Goal: Task Accomplishment & Management: Complete application form

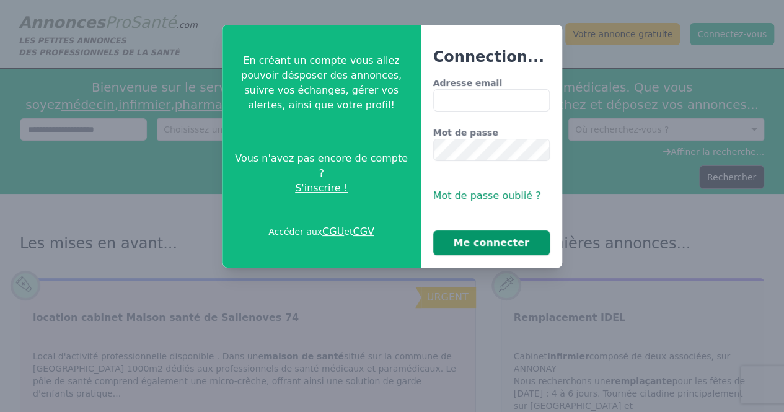
type input "**********"
click at [497, 243] on button "Me connecter" at bounding box center [491, 242] width 116 height 25
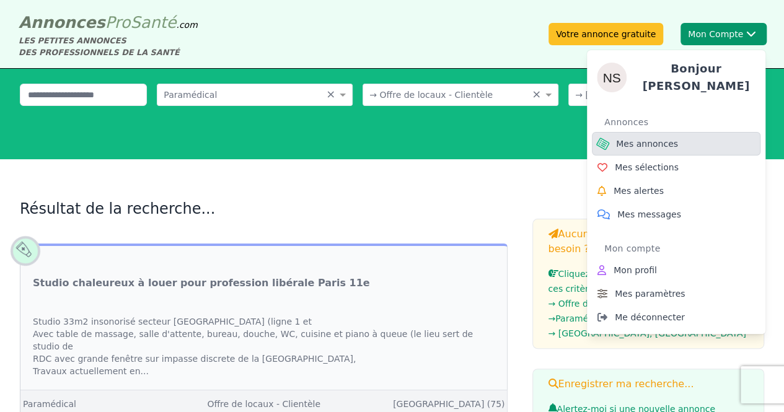
click at [639, 138] on span "Mes annonces" at bounding box center [647, 144] width 62 height 12
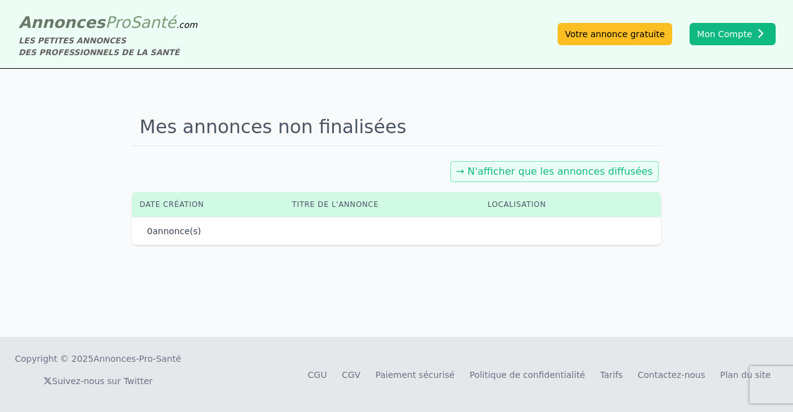
click at [572, 167] on link "→ N'afficher que les annonces diffusées" at bounding box center [554, 171] width 197 height 12
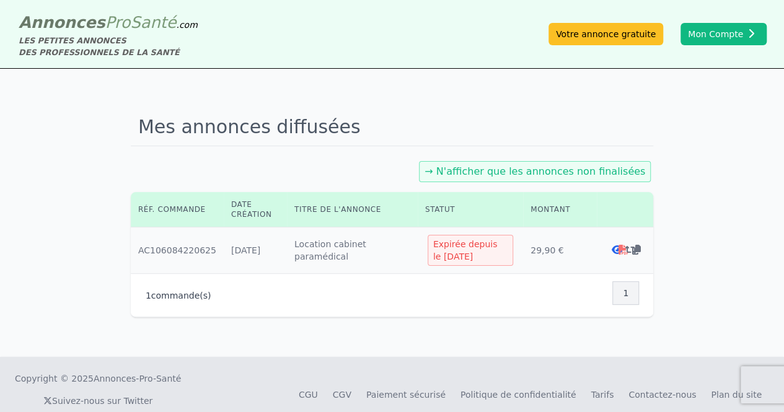
click at [625, 247] on icon at bounding box center [630, 250] width 11 height 10
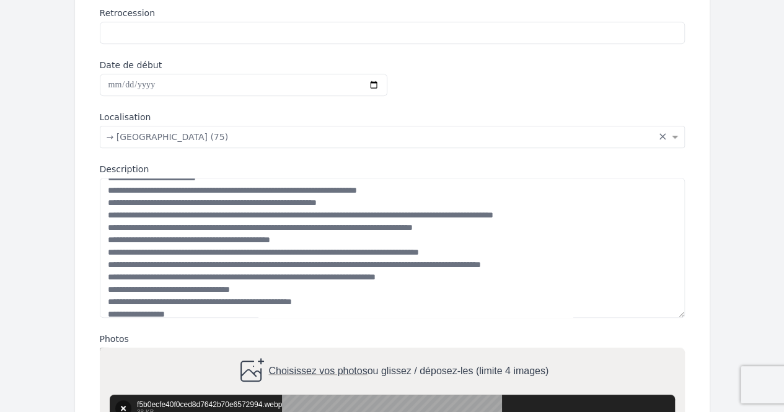
scroll to position [52, 0]
click at [360, 190] on textarea "Description" at bounding box center [392, 247] width 585 height 139
click at [399, 190] on textarea "Description" at bounding box center [392, 247] width 585 height 139
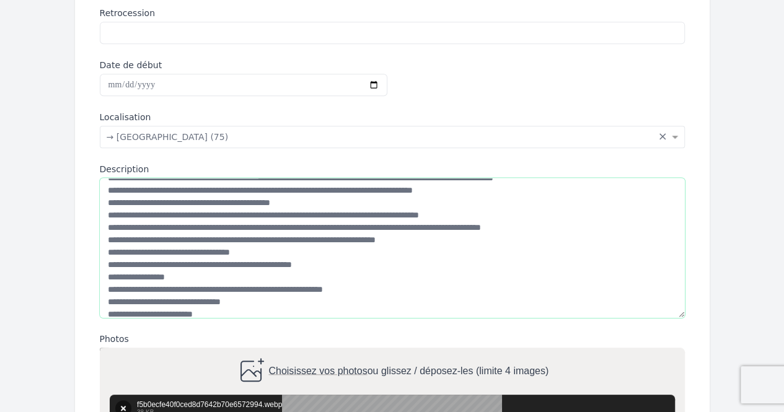
scroll to position [89, 0]
click at [434, 218] on textarea "Description" at bounding box center [392, 247] width 585 height 139
click at [273, 211] on textarea "Description" at bounding box center [392, 247] width 585 height 139
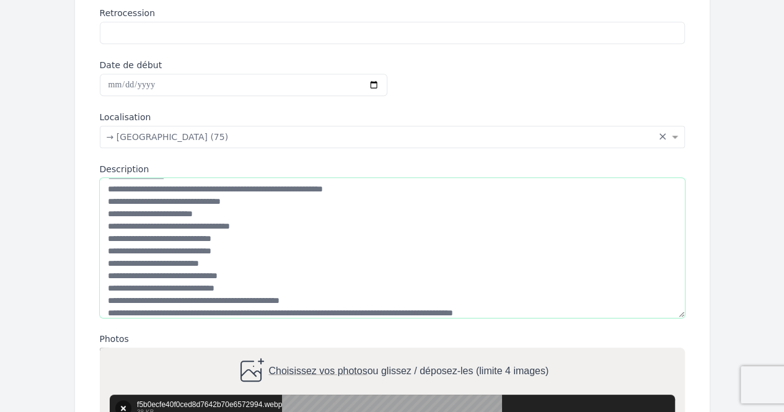
scroll to position [235, 0]
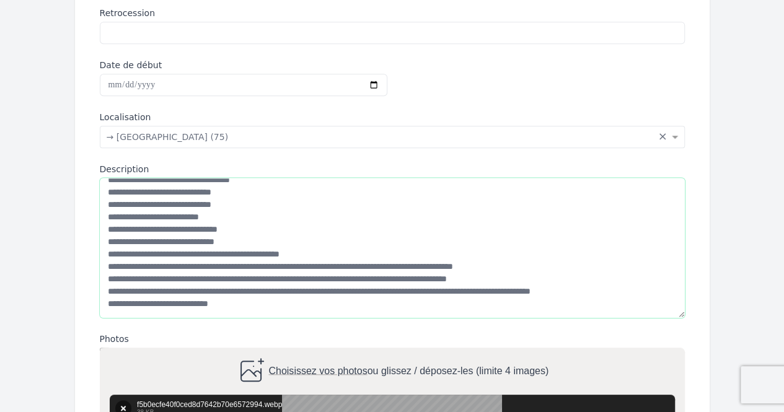
click at [528, 267] on textarea "Description" at bounding box center [392, 247] width 585 height 139
click at [433, 263] on textarea "Description" at bounding box center [392, 247] width 585 height 139
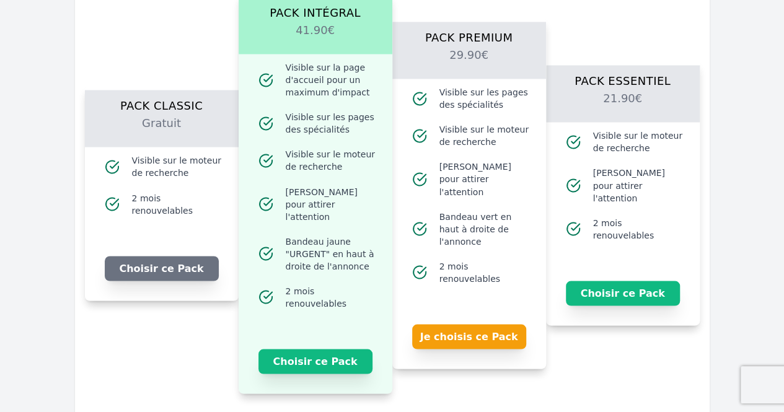
scroll to position [992, 0]
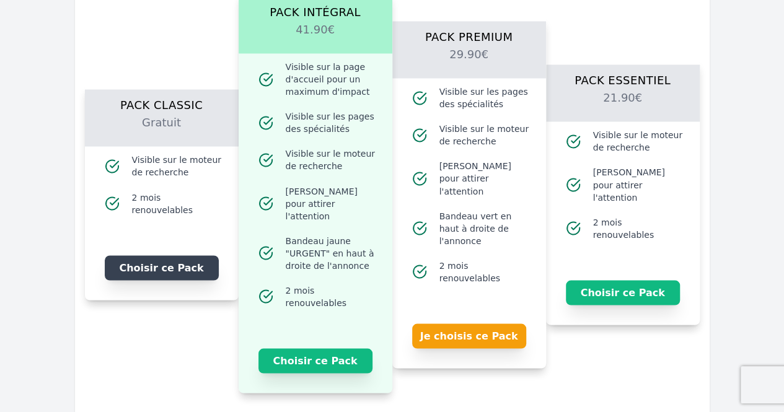
type textarea "**********"
click at [166, 260] on button "Choisir ce Pack" at bounding box center [162, 267] width 114 height 25
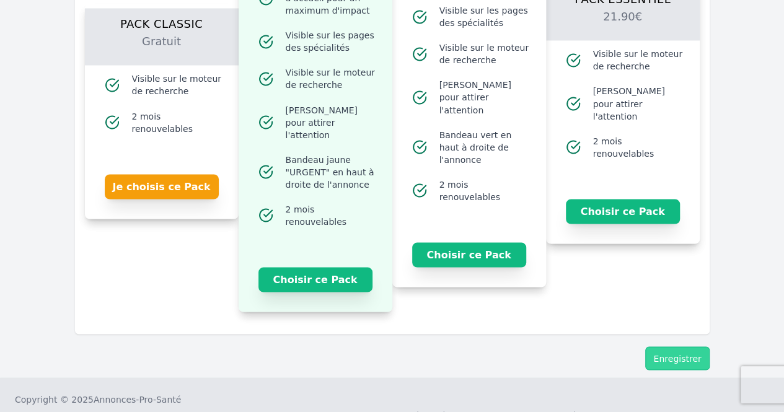
scroll to position [1080, 0]
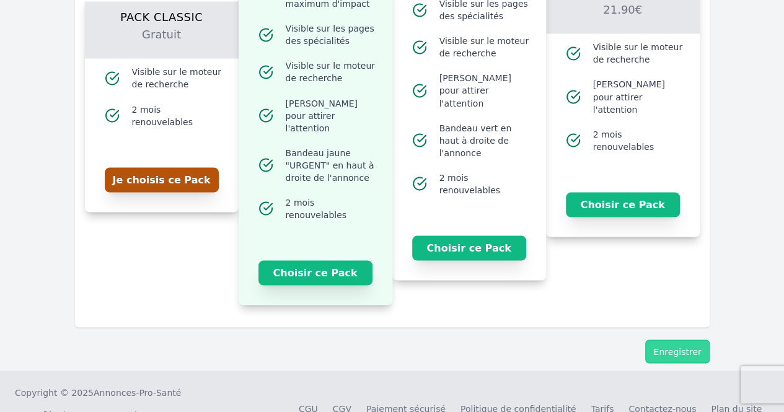
click at [162, 170] on button "Je choisis ce Pack" at bounding box center [162, 179] width 114 height 25
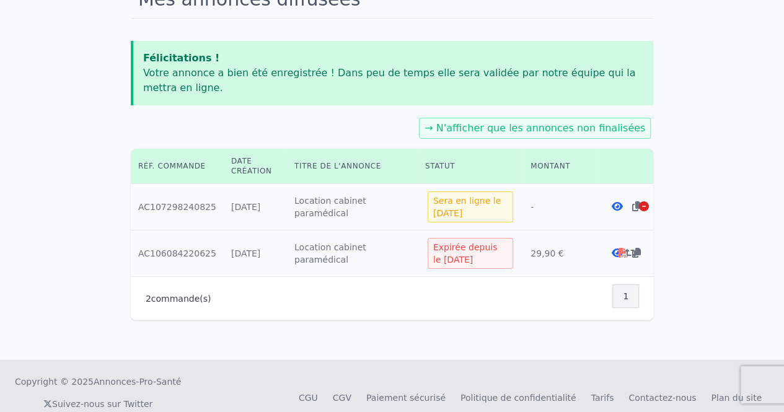
scroll to position [146, 0]
